Goal: Information Seeking & Learning: Find specific fact

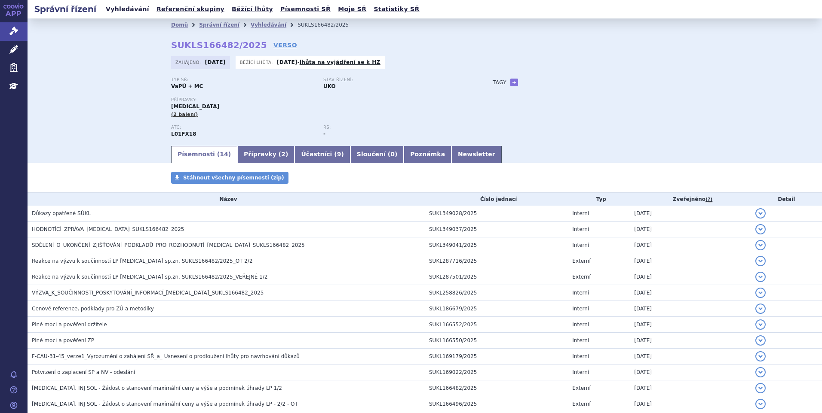
click at [122, 11] on link "Vyhledávání" at bounding box center [127, 9] width 49 height 12
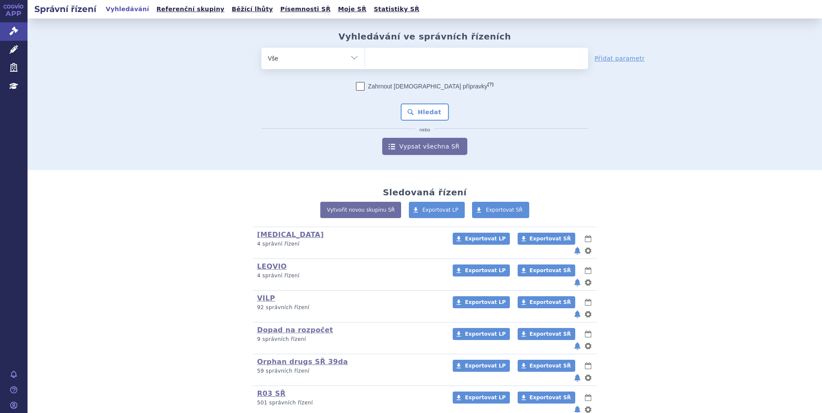
type input "SUKLS335202/2024"
select select "SUKLS335202/2024"
click at [422, 119] on button "Hledat" at bounding box center [425, 112] width 49 height 17
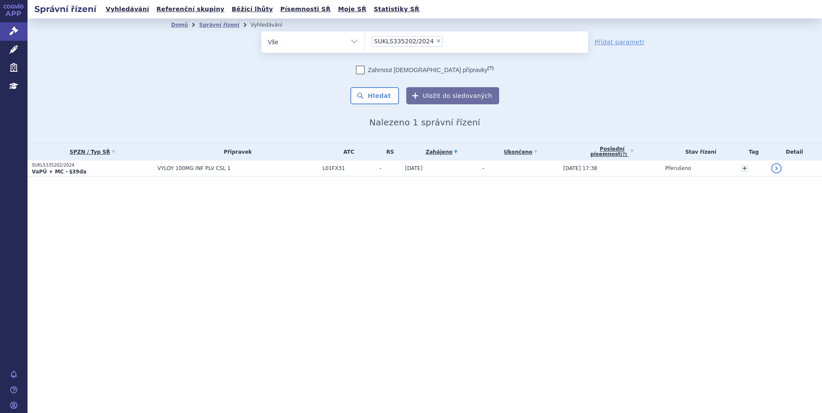
click at [141, 174] on p "VaPÚ + MC - §39da" at bounding box center [92, 171] width 121 height 7
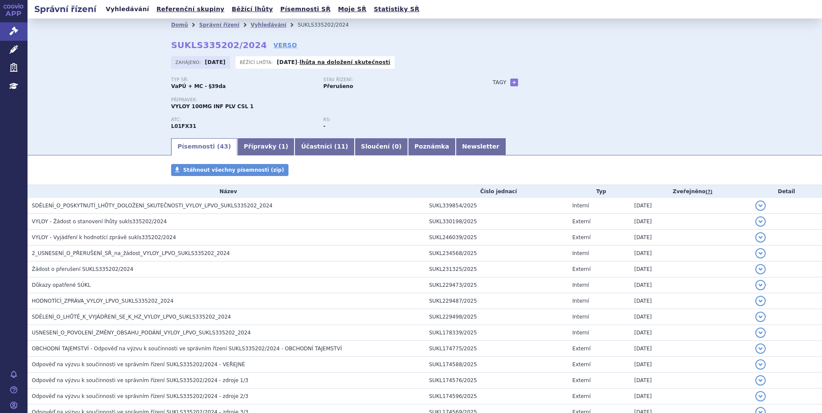
click at [129, 15] on link "Vyhledávání" at bounding box center [127, 9] width 49 height 12
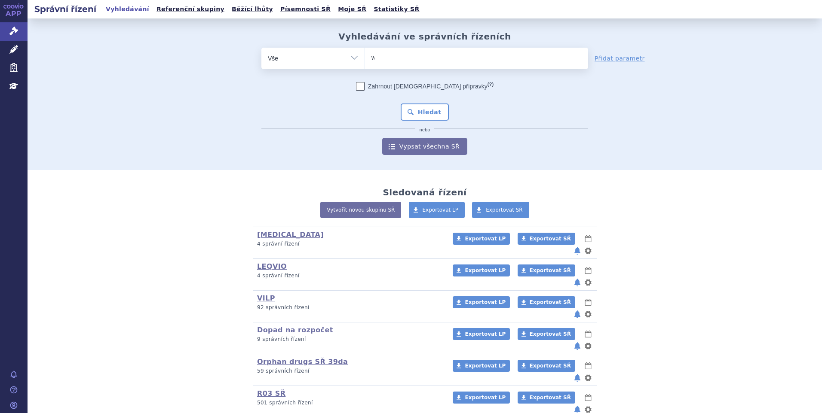
type input "wi"
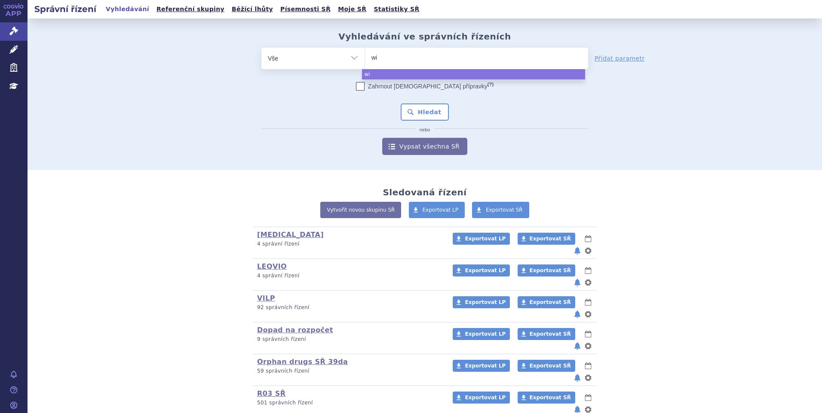
type input "w"
type input "win"
type input "winre"
type input "winreva"
type input "winrevair"
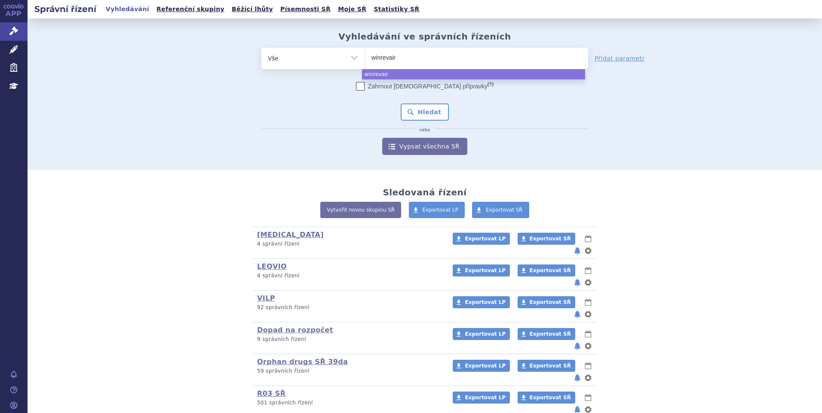
select select "winrevair"
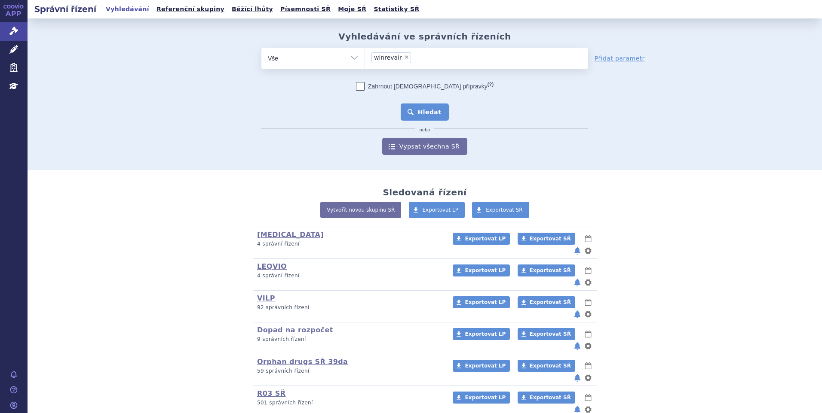
click at [432, 111] on button "Hledat" at bounding box center [425, 112] width 49 height 17
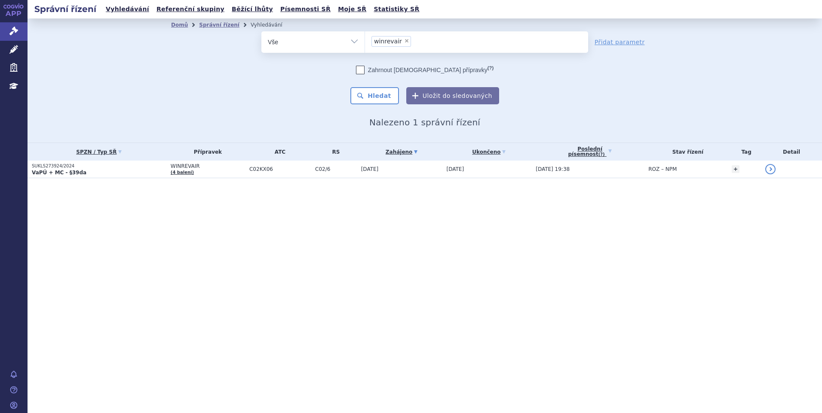
click at [105, 169] on p "VaPÚ + MC - §39da" at bounding box center [99, 172] width 135 height 7
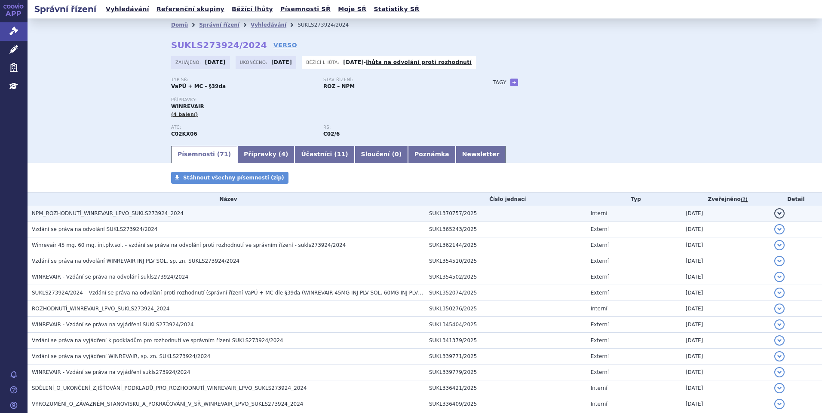
click at [140, 211] on span "NPM_ROZHODNUTÍ_WINREVAIR_LPVO_SUKLS273924_2024" at bounding box center [108, 214] width 152 height 6
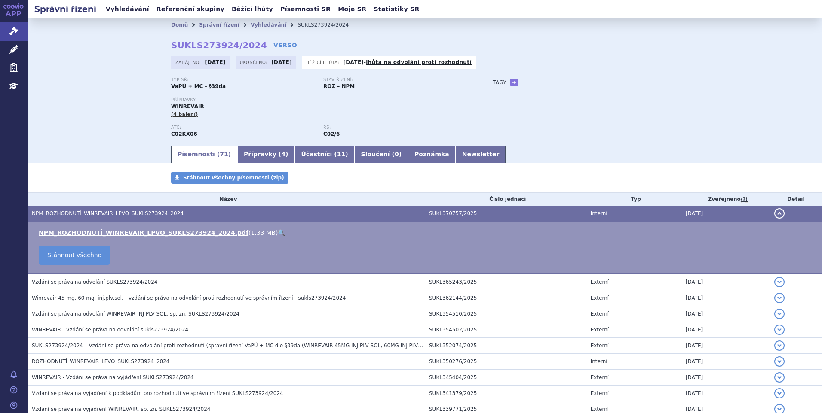
click at [278, 231] on link "🔍" at bounding box center [281, 233] width 7 height 7
click at [122, 12] on link "Vyhledávání" at bounding box center [127, 9] width 49 height 12
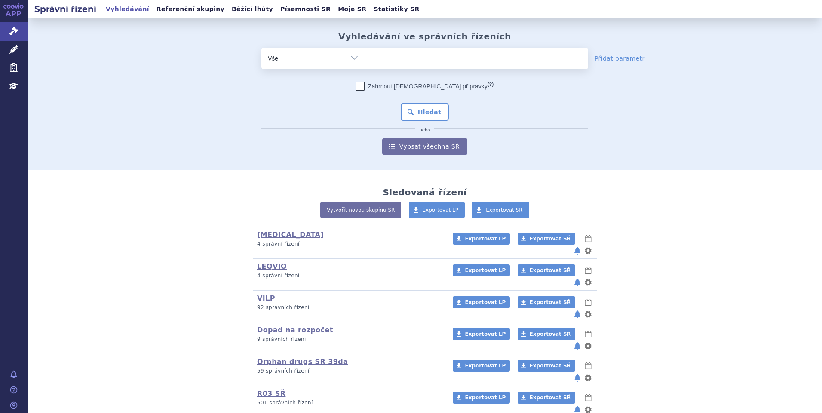
click at [394, 59] on ul at bounding box center [476, 57] width 223 height 18
click at [365, 59] on select at bounding box center [364, 57] width 0 height 21
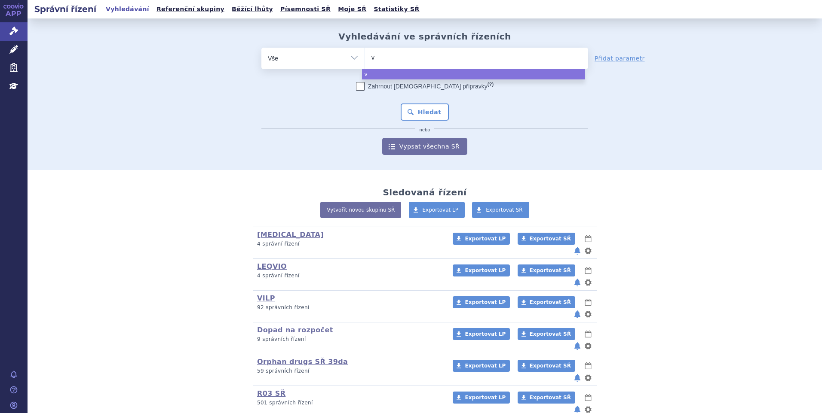
type input "vy"
type input "vylo"
type input "vyloy"
select select "vyloy"
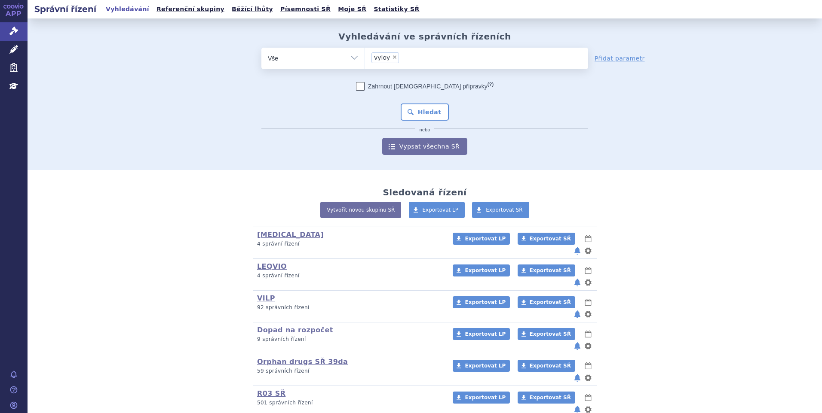
click at [401, 121] on div "Zahrnout bratrské přípravky (?) Hledat nebo Vypsat všechna SŘ" at bounding box center [424, 118] width 327 height 73
click at [404, 116] on button "Hledat" at bounding box center [425, 112] width 49 height 17
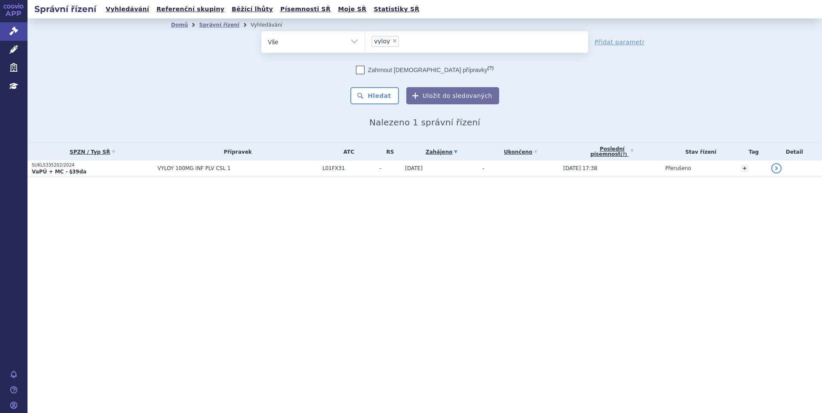
click at [115, 173] on p "VaPÚ + MC - §39da" at bounding box center [92, 171] width 121 height 7
